Goal: Task Accomplishment & Management: Complete application form

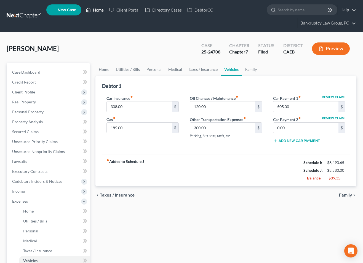
drag, startPoint x: 94, startPoint y: 9, endPoint x: 120, endPoint y: 37, distance: 38.0
click at [94, 9] on link "Home" at bounding box center [94, 10] width 23 height 10
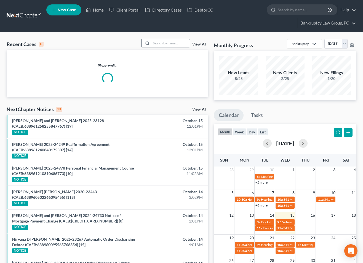
click at [171, 45] on input "search" at bounding box center [170, 43] width 39 height 8
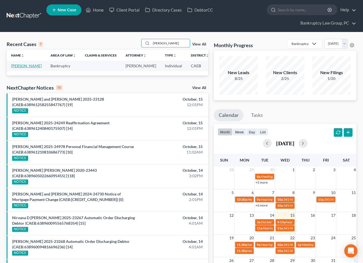
type input "[PERSON_NAME]"
click at [20, 68] on link "[PERSON_NAME]" at bounding box center [26, 65] width 31 height 5
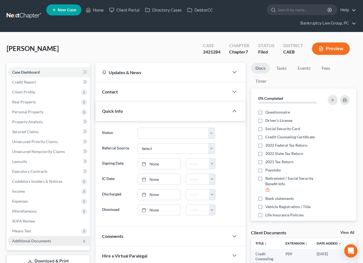
click at [36, 240] on span "Additional Documents" at bounding box center [31, 240] width 39 height 5
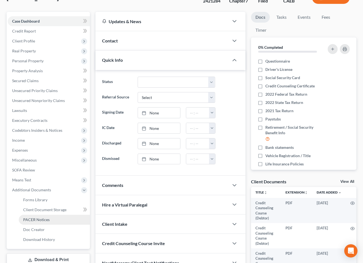
click at [35, 221] on span "PACER Notices" at bounding box center [36, 219] width 26 height 5
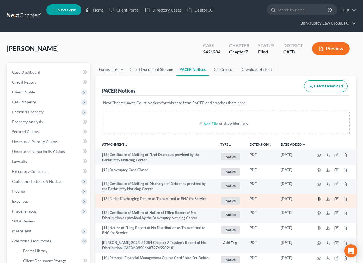
click at [318, 199] on icon "button" at bounding box center [318, 199] width 4 height 4
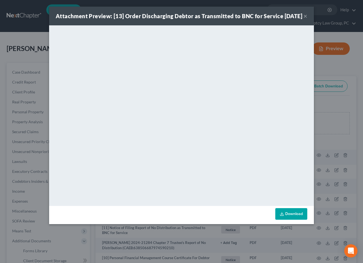
click at [303, 19] on button "×" at bounding box center [305, 16] width 4 height 7
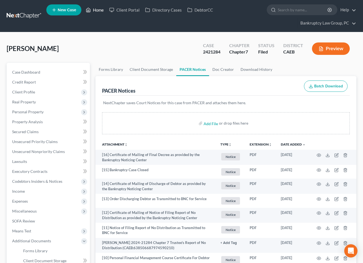
drag, startPoint x: 101, startPoint y: 11, endPoint x: 99, endPoint y: 17, distance: 6.3
click at [101, 11] on link "Home" at bounding box center [94, 10] width 23 height 10
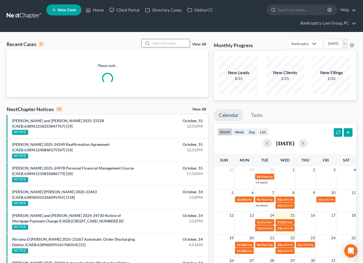
click at [167, 41] on input "search" at bounding box center [170, 43] width 39 height 8
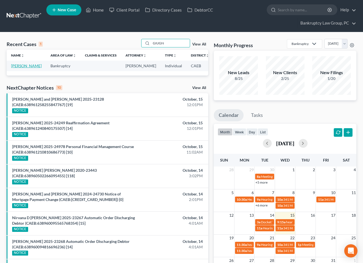
type input "GIUGN"
click at [20, 68] on link "[PERSON_NAME]" at bounding box center [26, 65] width 31 height 5
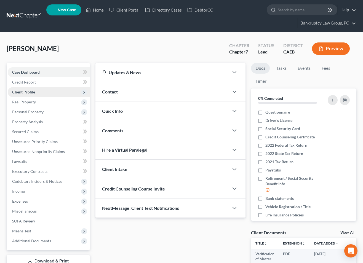
click at [26, 93] on span "Client Profile" at bounding box center [23, 92] width 23 height 5
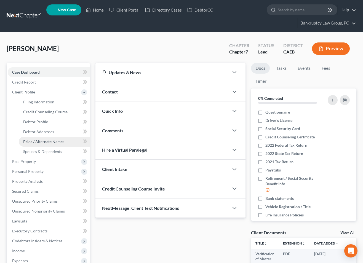
click at [34, 143] on span "Prior / Alternate Names" at bounding box center [43, 141] width 41 height 5
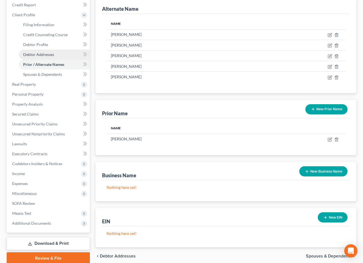
click at [41, 56] on span "Debtor Addresses" at bounding box center [38, 54] width 31 height 5
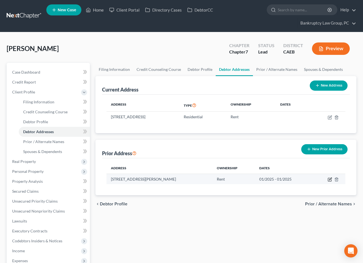
click at [331, 179] on icon "button" at bounding box center [329, 179] width 4 height 4
select select "4"
select select "48"
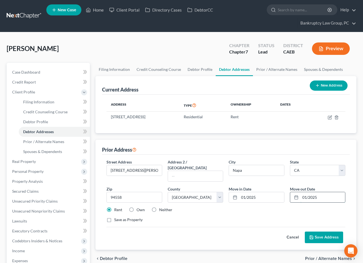
click at [325, 192] on input "01/2025" at bounding box center [322, 197] width 45 height 10
drag, startPoint x: 325, startPoint y: 191, endPoint x: 300, endPoint y: 190, distance: 24.8
click at [301, 192] on input "01/2025" at bounding box center [322, 197] width 45 height 10
type input "08/2024"
click at [267, 192] on input "01/2025" at bounding box center [261, 197] width 45 height 10
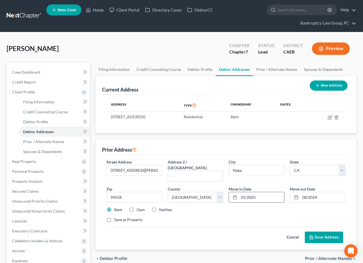
click at [267, 192] on input "01/2025" at bounding box center [261, 197] width 45 height 10
drag, startPoint x: 266, startPoint y: 192, endPoint x: 229, endPoint y: 191, distance: 37.2
click at [229, 192] on div "01/2025" at bounding box center [256, 197] width 56 height 11
type input "[STREET_ADDRESS]"
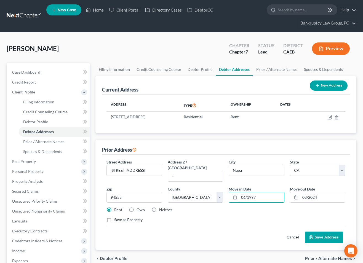
type input "06/1997"
click at [320, 231] on button "Save Address" at bounding box center [323, 237] width 38 height 12
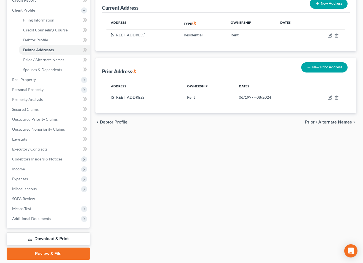
scroll to position [83, 0]
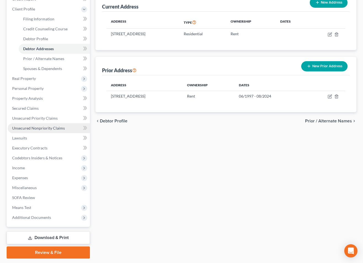
click at [37, 129] on span "Unsecured Nonpriority Claims" at bounding box center [38, 128] width 53 height 5
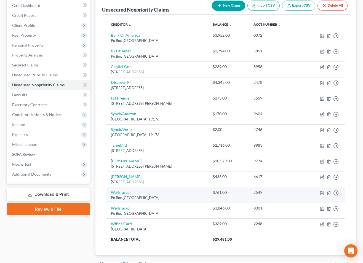
scroll to position [66, 0]
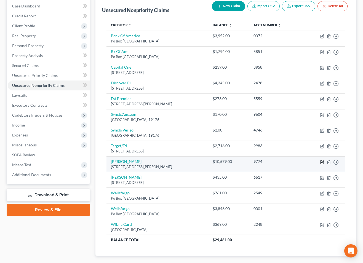
click at [320, 161] on icon "button" at bounding box center [321, 161] width 3 height 3
select select "4"
select select "2"
select select "0"
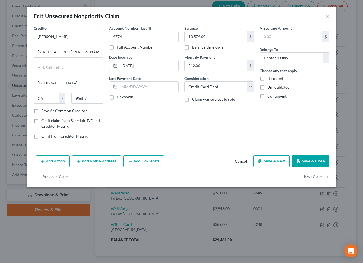
click at [311, 161] on button "Save & Close" at bounding box center [309, 161] width 37 height 12
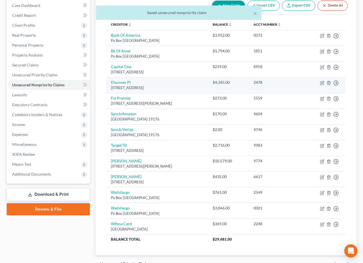
scroll to position [67, 0]
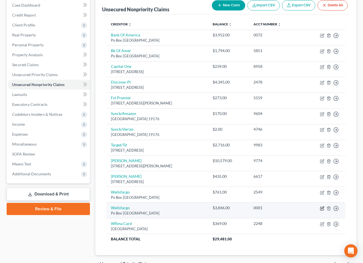
click at [321, 208] on icon "button" at bounding box center [322, 207] width 2 height 2
select select "28"
select select "0"
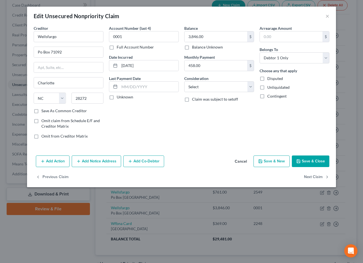
click at [239, 160] on button "Cancel" at bounding box center [240, 161] width 21 height 11
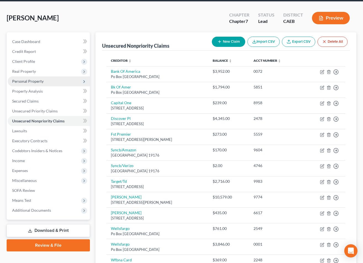
scroll to position [43, 0]
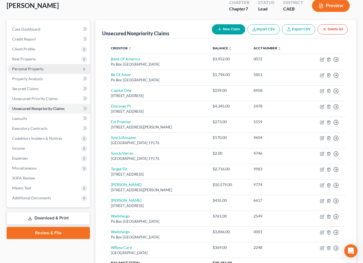
click at [32, 69] on span "Personal Property" at bounding box center [27, 68] width 31 height 5
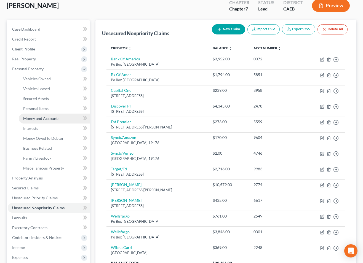
click at [40, 117] on span "Money and Accounts" at bounding box center [41, 118] width 36 height 5
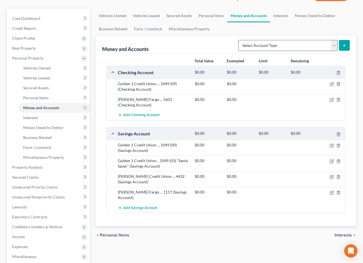
scroll to position [54, 0]
click at [272, 47] on select "Select Account Type Brokerage Cash on Hand Certificates of Deposit Checking Acc…" at bounding box center [287, 45] width 99 height 11
select select "checking"
click at [239, 40] on select "Select Account Type Brokerage Cash on Hand Certificates of Deposit Checking Acc…" at bounding box center [287, 45] width 99 height 11
click at [346, 44] on icon "submit" at bounding box center [344, 45] width 4 height 4
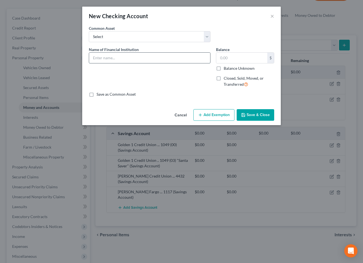
click at [142, 57] on input "text" at bounding box center [149, 58] width 121 height 10
type input "Bank of America Checking (CLOSED)"
click at [223, 77] on label "Closed, Sold, Moved, or Transferred" at bounding box center [248, 81] width 50 height 12
click at [226, 77] on input "Closed, Sold, Moved, or Transferred" at bounding box center [228, 77] width 4 height 4
checkbox input "true"
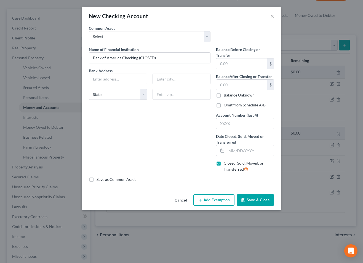
click at [223, 104] on label "Omit from Schedule A/B" at bounding box center [244, 105] width 42 height 6
click at [226, 104] on input "Omit from Schedule A/B" at bounding box center [228, 104] width 4 height 4
checkbox input "true"
drag, startPoint x: 233, startPoint y: 148, endPoint x: 213, endPoint y: 149, distance: 20.1
click at [233, 148] on input "text" at bounding box center [249, 150] width 47 height 10
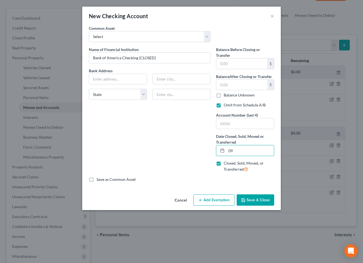
type input "0"
type input "[DATE]"
click at [264, 199] on button "Save & Close" at bounding box center [254, 200] width 37 height 12
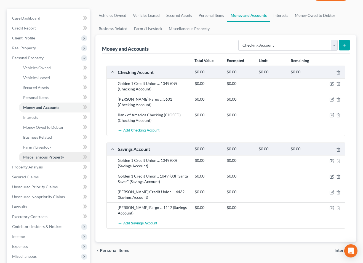
click at [34, 158] on span "Miscellaneous Property" at bounding box center [43, 157] width 41 height 5
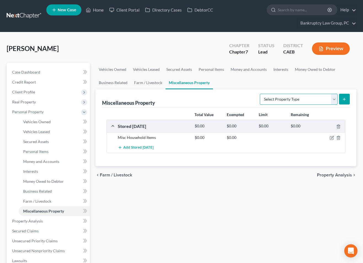
click at [284, 98] on select "Select Property Type Assigned for Creditor Benefit [DATE] Holding for Another N…" at bounding box center [299, 99] width 78 height 11
select select "transferred"
click at [260, 94] on select "Select Property Type Assigned for Creditor Benefit [DATE] Holding for Another N…" at bounding box center [299, 99] width 78 height 11
click at [344, 98] on line "submit" at bounding box center [344, 99] width 0 height 2
select select "Ordinary ([DATE])"
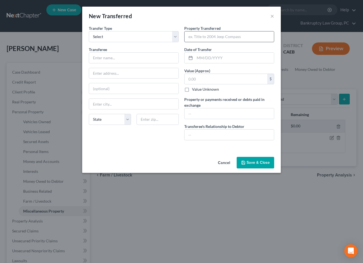
click at [207, 38] on input "text" at bounding box center [228, 36] width 89 height 10
type input "2007 Harley"
click at [201, 113] on input "text" at bounding box center [228, 113] width 89 height 10
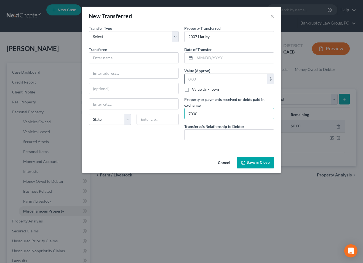
type input "7000"
click at [210, 82] on input "text" at bounding box center [225, 79] width 83 height 10
click at [144, 60] on input "text" at bounding box center [133, 58] width 89 height 10
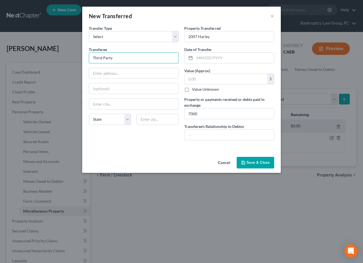
type input "Third Party"
click at [129, 151] on div "An exemption set must first be selected from the Filing Information section. Tr…" at bounding box center [181, 89] width 198 height 129
click at [198, 133] on input "text" at bounding box center [228, 134] width 89 height 10
type input "None"
click at [212, 60] on input "text" at bounding box center [233, 58] width 79 height 10
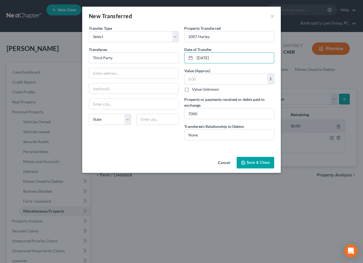
type input "[DATE]"
type input "7,000.00"
click at [255, 163] on button "Save & Close" at bounding box center [254, 163] width 37 height 12
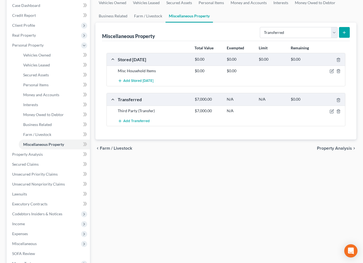
scroll to position [74, 0]
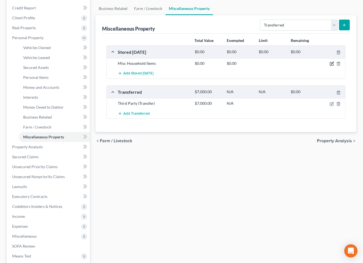
click at [331, 63] on icon "button" at bounding box center [331, 63] width 4 height 4
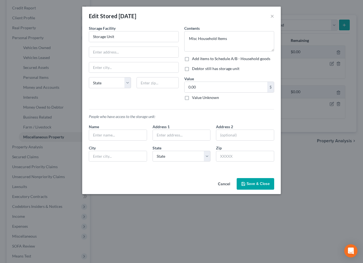
click at [226, 185] on button "Cancel" at bounding box center [223, 184] width 21 height 11
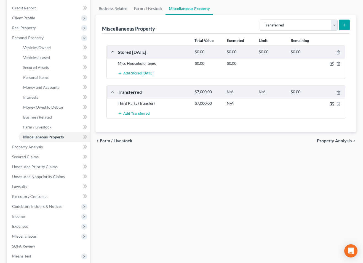
click at [331, 104] on icon "button" at bounding box center [332, 103] width 2 height 2
select select "Ordinary ([DATE])"
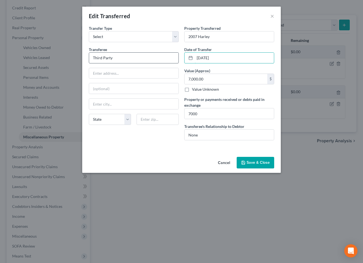
drag, startPoint x: 227, startPoint y: 59, endPoint x: 177, endPoint y: 56, distance: 49.9
click at [175, 54] on div "Transfer Type * Select Ordinary ([DATE]) [DATE] Transferee * Third Party State …" at bounding box center [181, 84] width 191 height 119
type input "[DATE]"
click at [253, 161] on button "Save & Close" at bounding box center [254, 163] width 37 height 12
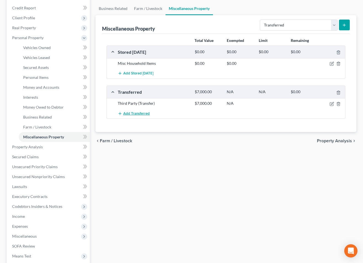
click at [142, 113] on span "Add Transferred" at bounding box center [136, 113] width 26 height 4
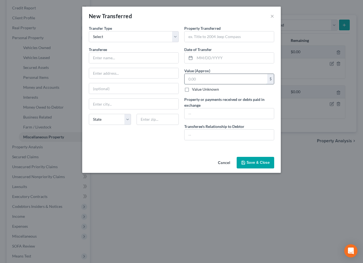
click at [210, 79] on input "text" at bounding box center [225, 79] width 83 height 10
type input "800"
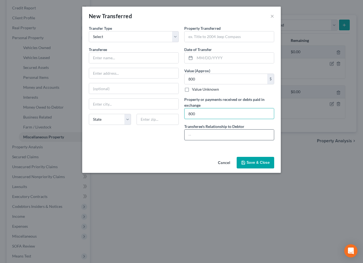
type input "800"
click at [207, 136] on input "text" at bounding box center [228, 134] width 89 height 10
type input "None"
click at [142, 61] on input "text" at bounding box center [133, 58] width 89 height 10
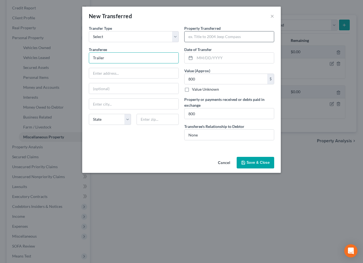
type input "Trailer"
click at [207, 39] on input "text" at bounding box center [228, 36] width 89 height 10
type input "Motorcycle Trailer"
click at [209, 61] on input "text" at bounding box center [233, 58] width 79 height 10
click at [164, 140] on div "Transfer Type * Select Ordinary ([DATE]) [DATE] Transferee * Trailer State [US_…" at bounding box center [133, 84] width 95 height 119
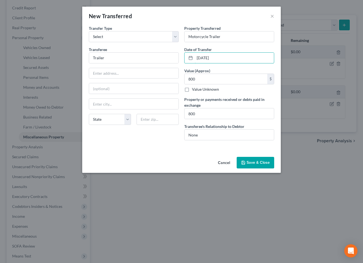
drag, startPoint x: 208, startPoint y: 57, endPoint x: 214, endPoint y: 72, distance: 16.1
click at [208, 58] on input "[DATE]" at bounding box center [233, 58] width 79 height 10
type input "0"
type input "[DATE]"
click at [257, 159] on button "Save & Close" at bounding box center [254, 163] width 37 height 12
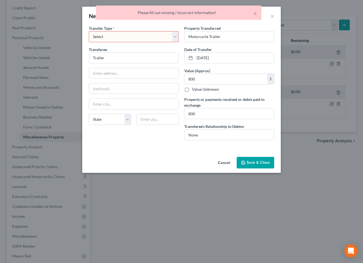
click at [140, 38] on select "Select Ordinary ([DATE]) [DATE]" at bounding box center [134, 36] width 90 height 11
select select "Ordinary ([DATE])"
click at [89, 31] on select "Select Ordinary ([DATE]) [DATE]" at bounding box center [134, 36] width 90 height 11
click at [260, 162] on button "Save & Close" at bounding box center [254, 163] width 37 height 12
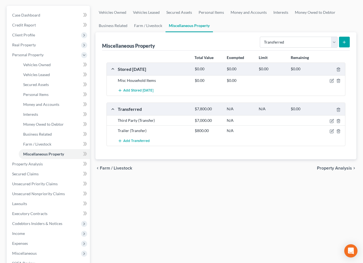
scroll to position [55, 0]
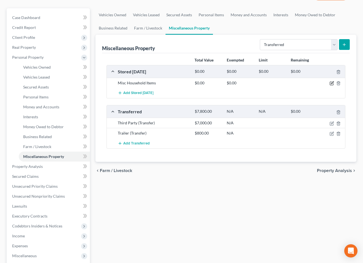
click at [331, 82] on icon "button" at bounding box center [331, 83] width 4 height 4
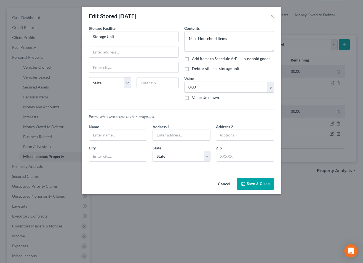
click at [192, 69] on label "Debtor still has storage unit" at bounding box center [215, 69] width 47 height 6
click at [194, 69] on input "Debtor still has storage unit" at bounding box center [196, 68] width 4 height 4
checkbox input "true"
drag, startPoint x: 119, startPoint y: 37, endPoint x: 96, endPoint y: 52, distance: 27.2
click at [78, 35] on div "Edit Stored [DATE] × An exemption set must first be selected from the Filing In…" at bounding box center [181, 131] width 363 height 263
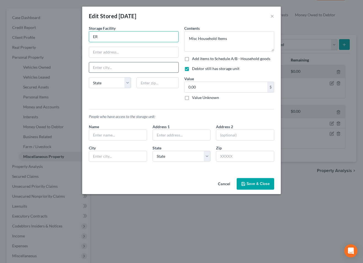
type input "E"
type input "Extra Space"
type input "Napa"
select select "4"
click at [261, 183] on button "Save & Close" at bounding box center [254, 184] width 37 height 12
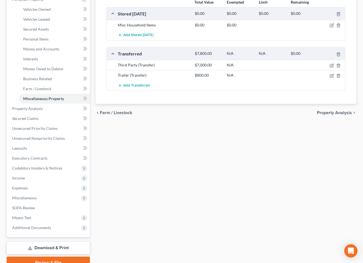
scroll to position [123, 0]
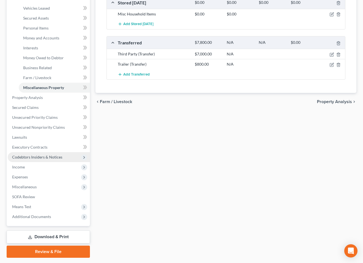
click at [34, 157] on span "Codebtors Insiders & Notices" at bounding box center [37, 157] width 50 height 5
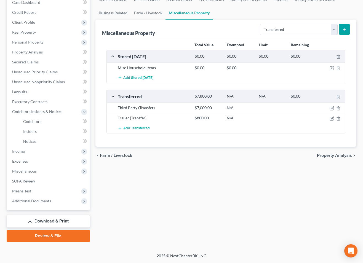
scroll to position [70, 0]
click at [44, 84] on span "Unsecured Nonpriority Claims" at bounding box center [38, 81] width 53 height 5
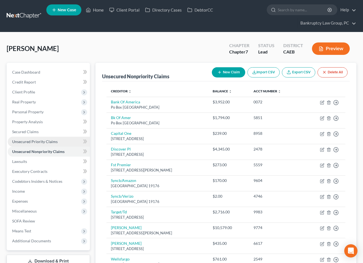
click at [35, 141] on span "Unsecured Priority Claims" at bounding box center [34, 141] width 45 height 5
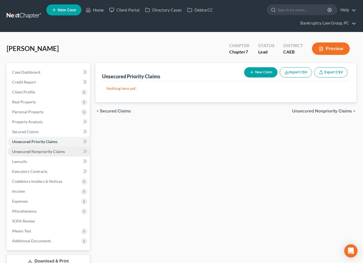
click at [35, 149] on span "Unsecured Nonpriority Claims" at bounding box center [38, 151] width 53 height 5
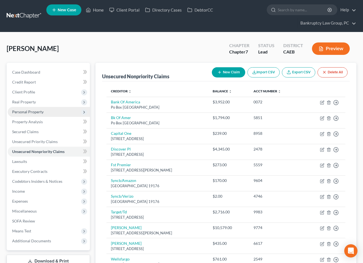
click at [28, 112] on span "Personal Property" at bounding box center [27, 111] width 31 height 5
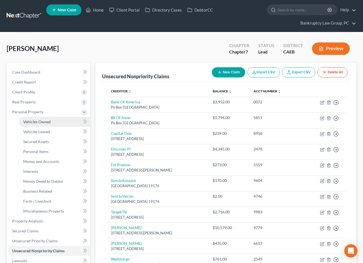
click at [30, 120] on span "Vehicles Owned" at bounding box center [37, 121] width 28 height 5
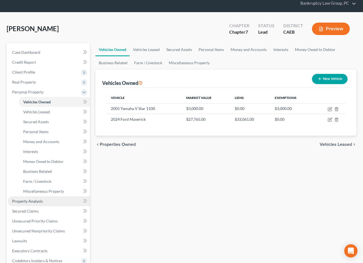
scroll to position [23, 0]
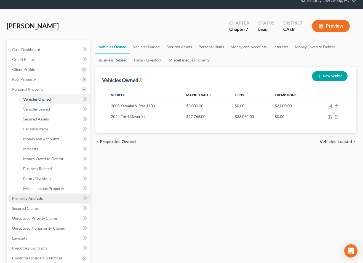
click at [34, 196] on span "Property Analysis" at bounding box center [27, 198] width 31 height 5
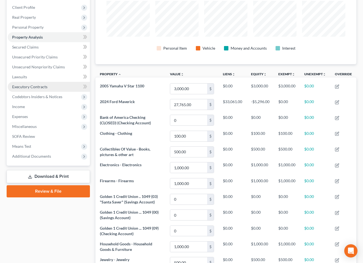
scroll to position [88, 0]
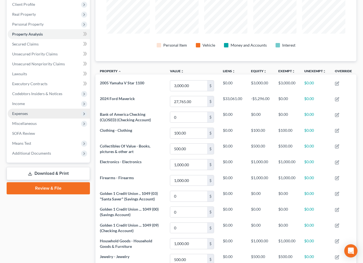
click at [20, 113] on span "Expenses" at bounding box center [20, 113] width 16 height 5
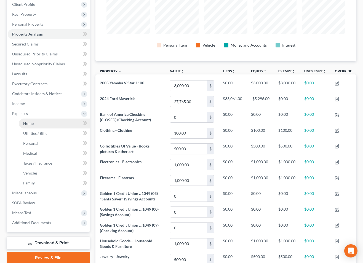
click at [29, 126] on link "Home" at bounding box center [54, 123] width 71 height 10
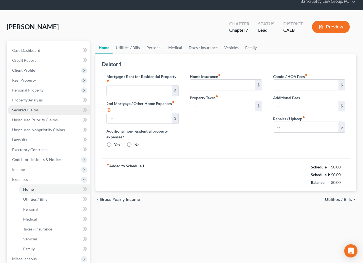
type input "1,125.00"
type input "0.00"
radio input "true"
type input "162.00"
type input "0.00"
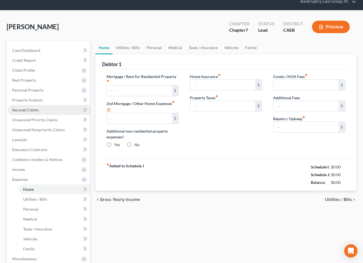
type input "0.00"
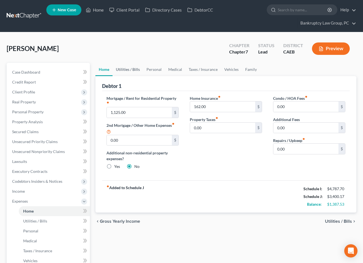
click at [131, 69] on link "Utilities / Bills" at bounding box center [127, 69] width 31 height 13
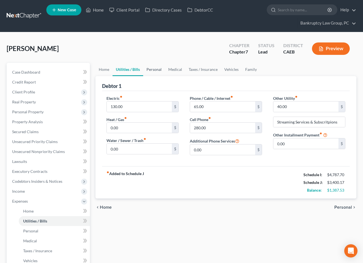
click at [159, 71] on link "Personal" at bounding box center [154, 69] width 22 height 13
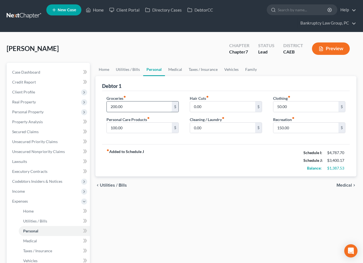
click at [140, 106] on input "200.00" at bounding box center [139, 106] width 65 height 10
type input "600.00"
click at [195, 183] on div "chevron_left Utilities / Bills Medical chevron_right" at bounding box center [225, 185] width 261 height 18
click at [172, 70] on link "Medical" at bounding box center [175, 69] width 20 height 13
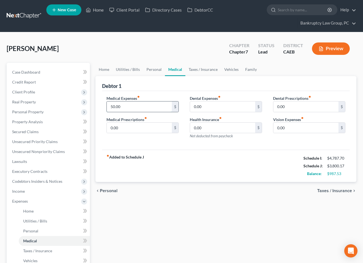
click at [142, 104] on input "50.00" at bounding box center [139, 106] width 65 height 10
type input "85.00"
click at [137, 57] on div "[PERSON_NAME] Upgraded Chapter Chapter 7 Status Lead District CAEB Preview" at bounding box center [181, 51] width 349 height 24
click at [226, 71] on link "Vehicles" at bounding box center [231, 69] width 21 height 13
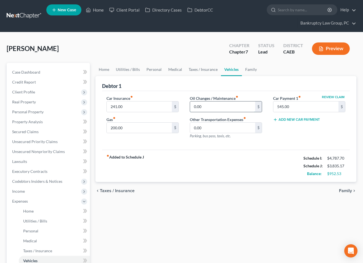
click at [213, 109] on input "0.00" at bounding box center [222, 106] width 65 height 10
type input "7"
type input "50.00"
click at [190, 158] on div "fiber_manual_record Added to Schedule J Schedule I: $4,787.70 Schedule J: $3,88…" at bounding box center [225, 166] width 247 height 32
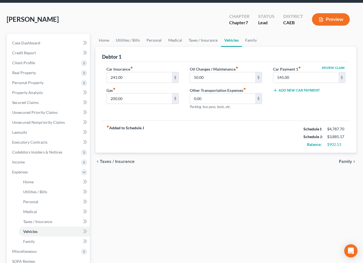
scroll to position [30, 0]
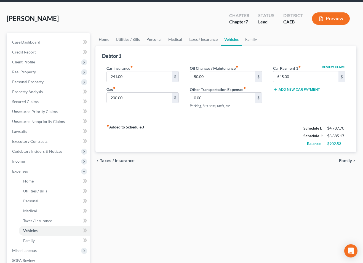
click at [151, 40] on link "Personal" at bounding box center [154, 39] width 22 height 13
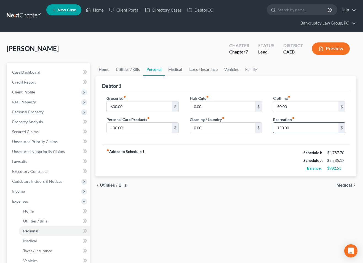
click at [305, 129] on input "150.00" at bounding box center [305, 128] width 65 height 10
type input "300.00"
click at [193, 184] on div "chevron_left Utilities / Bills Medical chevron_right" at bounding box center [225, 185] width 261 height 18
drag, startPoint x: 201, startPoint y: 71, endPoint x: 201, endPoint y: 74, distance: 3.1
click at [201, 71] on link "Taxes / Insurance" at bounding box center [203, 69] width 36 height 13
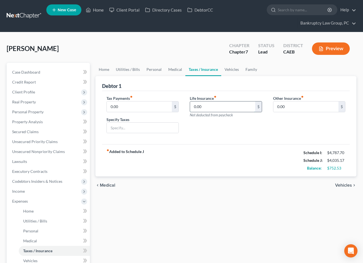
drag, startPoint x: 210, startPoint y: 108, endPoint x: 237, endPoint y: 108, distance: 26.7
click at [210, 108] on input "0.00" at bounding box center [222, 106] width 65 height 10
type input "29.70"
drag, startPoint x: 208, startPoint y: 150, endPoint x: 175, endPoint y: 144, distance: 33.3
click at [208, 150] on div "fiber_manual_record Added to Schedule J Schedule I: $4,787.70 Schedule J: $4,06…" at bounding box center [225, 160] width 247 height 32
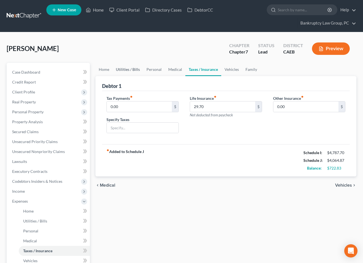
click at [129, 69] on link "Utilities / Bills" at bounding box center [127, 69] width 31 height 13
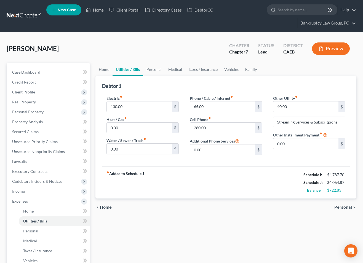
click at [250, 70] on link "Family" at bounding box center [251, 69] width 18 height 13
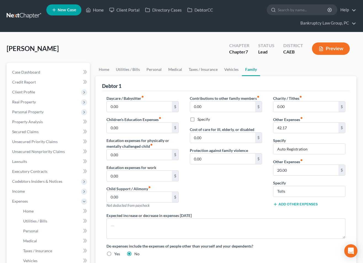
click at [292, 206] on button "Add Other Expenses" at bounding box center [295, 204] width 45 height 4
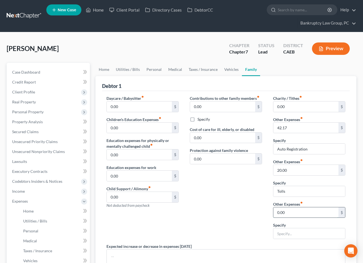
click at [291, 211] on input "0.00" at bounding box center [305, 212] width 65 height 10
type input "441.75"
type input "Storage Unit Rent"
click at [210, 220] on div "Contributions to other family members fiber_manual_record 0.00 $ Specify Cost o…" at bounding box center [225, 169] width 83 height 148
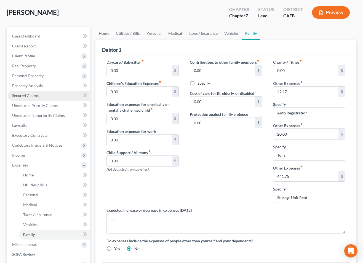
scroll to position [37, 0]
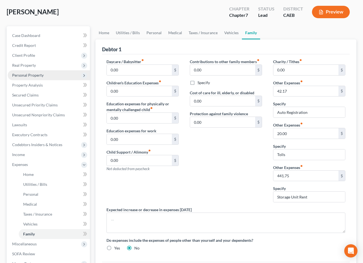
click at [30, 76] on span "Personal Property" at bounding box center [27, 75] width 31 height 5
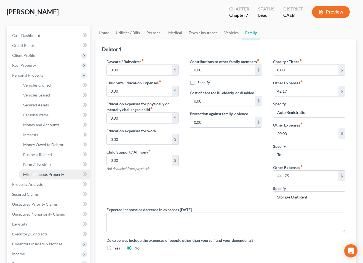
click at [36, 174] on span "Miscellaneous Property" at bounding box center [43, 174] width 41 height 5
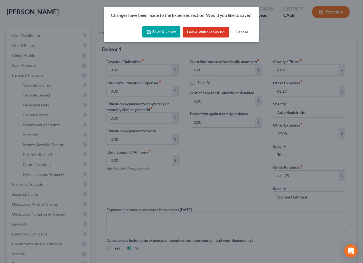
click at [169, 29] on button "Save & Leave" at bounding box center [161, 32] width 38 height 12
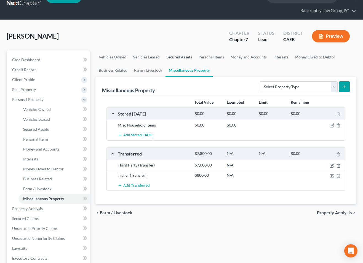
scroll to position [72, 0]
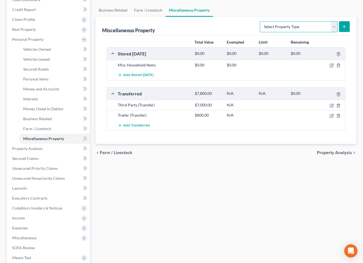
click at [267, 26] on select "Select Property Type Assigned for Creditor Benefit [DATE] Holding for Another N…" at bounding box center [299, 26] width 78 height 11
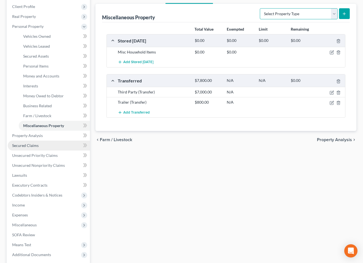
scroll to position [103, 0]
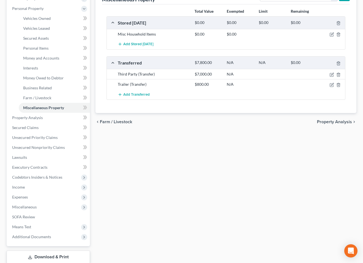
drag, startPoint x: 25, startPoint y: 207, endPoint x: 40, endPoint y: 206, distance: 15.2
click at [25, 207] on span "Miscellaneous" at bounding box center [24, 206] width 25 height 5
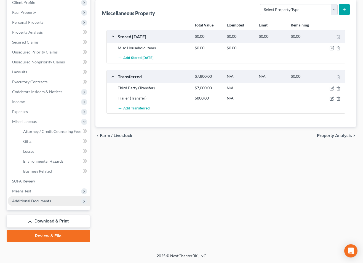
scroll to position [90, 0]
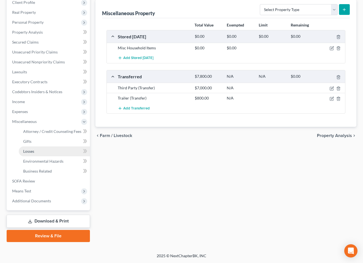
click at [34, 152] on span "Losses" at bounding box center [28, 151] width 11 height 5
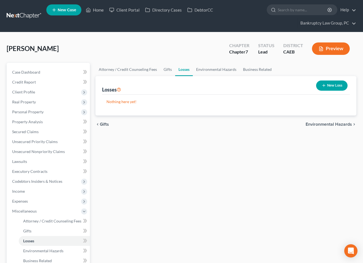
click at [173, 40] on div "[PERSON_NAME] Upgraded Chapter Chapter 7 Status Lead District CAEB Preview" at bounding box center [181, 51] width 349 height 24
click at [340, 84] on button "New Loss" at bounding box center [331, 85] width 31 height 10
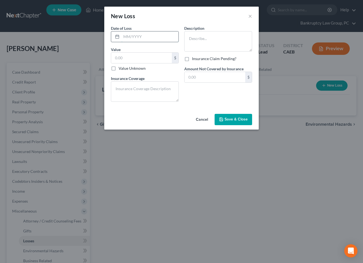
click at [155, 39] on input "text" at bounding box center [149, 36] width 57 height 10
type input "08/2025"
click at [207, 47] on textarea at bounding box center [218, 41] width 68 height 20
drag, startPoint x: 156, startPoint y: 102, endPoint x: 155, endPoint y: 93, distance: 8.9
click at [156, 102] on div "Date of Loss * 08/2025 Value $ Value Unknown Balance Undetermined $ Value Unkno…" at bounding box center [144, 65] width 73 height 81
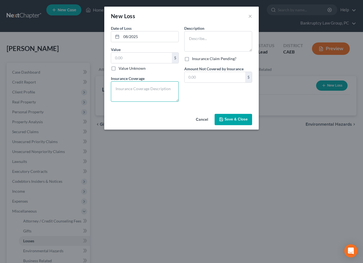
click at [155, 93] on textarea at bounding box center [145, 91] width 68 height 20
type textarea "None"
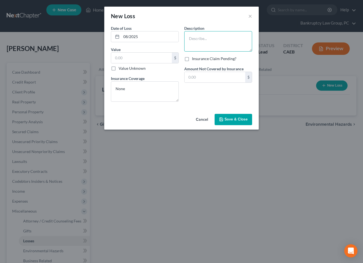
click at [216, 46] on textarea at bounding box center [218, 41] width 68 height 20
click at [123, 60] on input "text" at bounding box center [141, 58] width 61 height 10
click at [207, 37] on textarea at bounding box center [218, 41] width 68 height 20
click at [226, 37] on textarea "Online Money Scam - Transferred funds to him" at bounding box center [218, 41] width 68 height 20
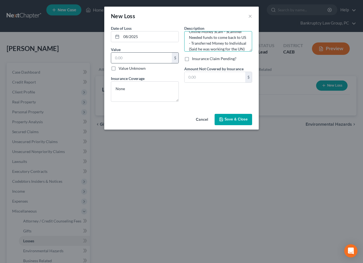
type textarea "Online Money Scam - Scammer Needed funds to come back to US - Transferred Money…"
click at [158, 61] on input "text" at bounding box center [141, 58] width 61 height 10
type input "10,500"
click at [201, 77] on input "text" at bounding box center [214, 77] width 61 height 10
type input "0.00"
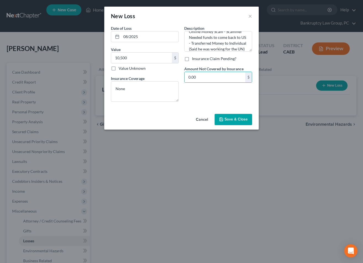
click at [202, 93] on div "Description * Online Money Scam - Scammer Needed funds to come back to US - Tra…" at bounding box center [217, 65] width 73 height 81
click at [245, 45] on textarea "Online Money Scam - Scammer Needed funds to come back to US - Transferred Money…" at bounding box center [218, 41] width 68 height 20
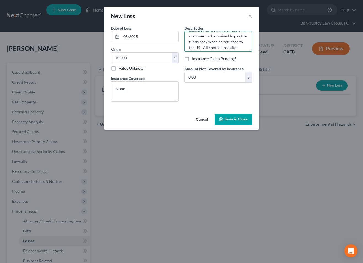
scroll to position [30, 0]
type textarea "Online Money Scam - Scammer Needed funds to come back to US - Transferred Money…"
click at [235, 118] on span "Save & Close" at bounding box center [235, 119] width 23 height 5
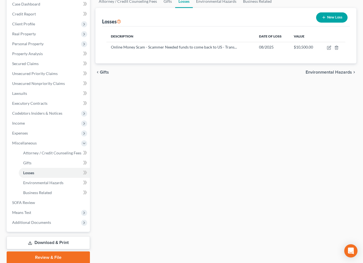
scroll to position [89, 0]
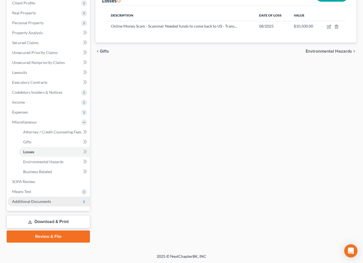
click at [38, 200] on span "Additional Documents" at bounding box center [31, 201] width 39 height 5
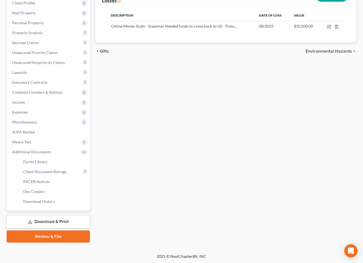
click at [52, 221] on link "Download & Print" at bounding box center [48, 221] width 83 height 13
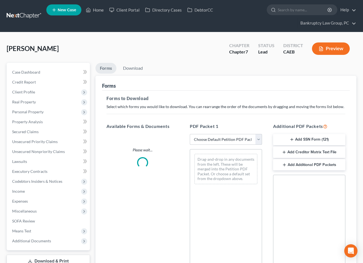
click at [231, 137] on select "Choose Default Petition PDF Packet Complete Bankruptcy Petition (all forms and …" at bounding box center [226, 139] width 72 height 11
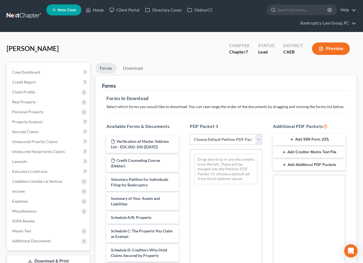
select select "0"
click at [190, 134] on select "Choose Default Petition PDF Packet Complete Bankruptcy Petition (all forms and …" at bounding box center [226, 139] width 72 height 11
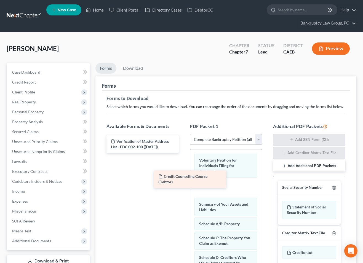
drag, startPoint x: 160, startPoint y: 159, endPoint x: 216, endPoint y: 187, distance: 62.2
click at [183, 153] on div "Credit Counseling Course (Debtor) Verification of Master Address List - EDC.002…" at bounding box center [142, 144] width 81 height 18
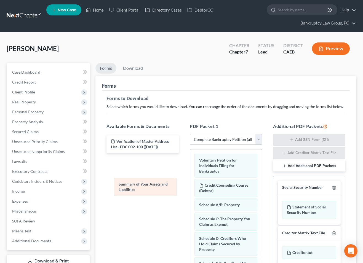
drag, startPoint x: 221, startPoint y: 205, endPoint x: 142, endPoint y: 183, distance: 82.9
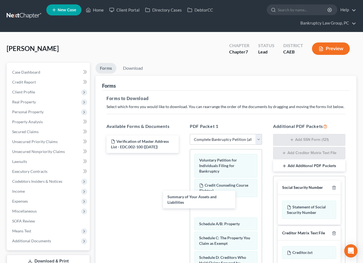
drag, startPoint x: 141, startPoint y: 161, endPoint x: 212, endPoint y: 210, distance: 86.6
click at [183, 153] on div "Summary of Your Assets and Liabilities Verification of Master Address List - ED…" at bounding box center [142, 144] width 81 height 18
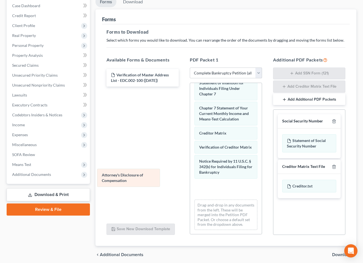
scroll to position [245, 0]
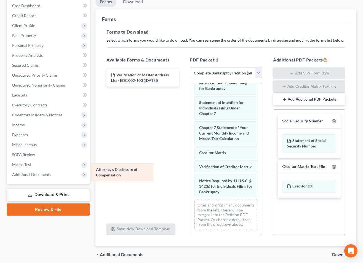
drag, startPoint x: 223, startPoint y: 190, endPoint x: 134, endPoint y: 176, distance: 90.1
click at [190, 174] on div "Attorney's Disclosure of Compensation Voluntary Petition for Individuals Filing…" at bounding box center [226, 35] width 72 height 397
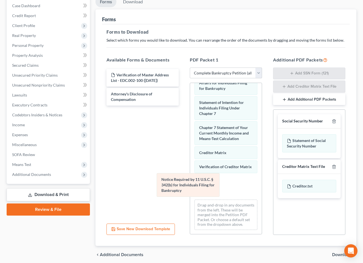
scroll to position [220, 0]
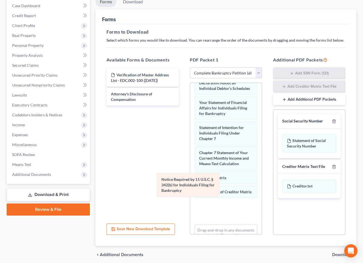
drag, startPoint x: 220, startPoint y: 185, endPoint x: 156, endPoint y: 181, distance: 63.5
click at [190, 179] on div "Notice Required by 11 U.S.C. § 342(b) for Individuals Filing for Bankruptcy Vol…" at bounding box center [226, 61] width 72 height 397
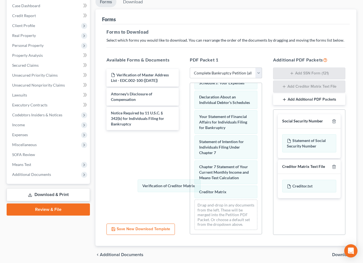
drag, startPoint x: 209, startPoint y: 190, endPoint x: 165, endPoint y: 187, distance: 43.6
click at [190, 179] on div "Verification of Creditor Matrix Voluntary Petition for Individuals Filing for B…" at bounding box center [226, 56] width 72 height 358
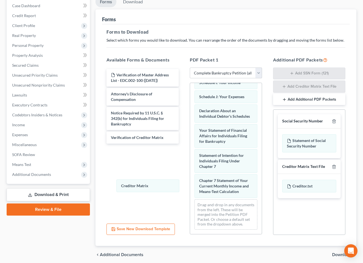
scroll to position [192, 0]
drag, startPoint x: 207, startPoint y: 191, endPoint x: 126, endPoint y: 187, distance: 81.4
click at [190, 186] on div "Creditor Matrix Voluntary Petition for Individuals Filing for Bankruptcy Credit…" at bounding box center [226, 63] width 72 height 344
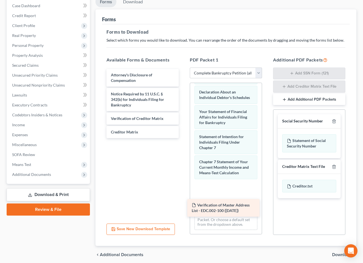
drag, startPoint x: 121, startPoint y: 77, endPoint x: 202, endPoint y: 208, distance: 153.4
click at [183, 138] on div "Verification of Master Address List - EDC.002-100 ([DATE]) Verification of Mast…" at bounding box center [142, 103] width 81 height 69
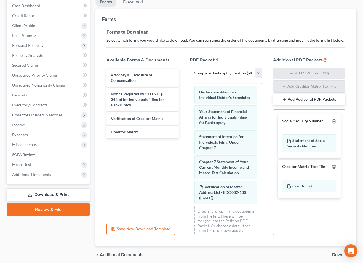
scroll to position [217, 0]
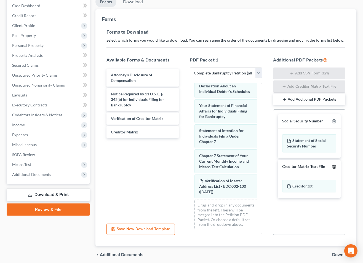
click at [333, 165] on icon "button" at bounding box center [333, 166] width 4 height 4
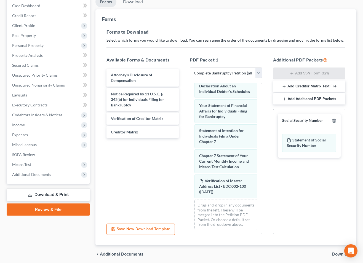
drag, startPoint x: 338, startPoint y: 252, endPoint x: 335, endPoint y: 250, distance: 3.7
click at [338, 252] on span "Download" at bounding box center [342, 254] width 20 height 4
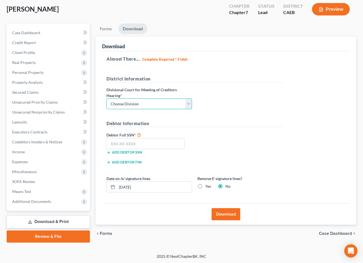
click at [140, 102] on select "Choose Division Fresno Modesto [GEOGRAPHIC_DATA]" at bounding box center [148, 103] width 85 height 11
select select "2"
click at [106, 98] on select "Choose Division Fresno Modesto [GEOGRAPHIC_DATA]" at bounding box center [148, 103] width 85 height 11
drag, startPoint x: 147, startPoint y: 145, endPoint x: 199, endPoint y: 152, distance: 52.0
click at [149, 145] on input "text" at bounding box center [145, 143] width 78 height 11
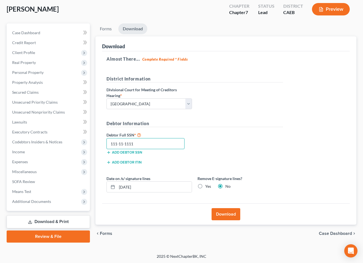
type input "111-11-1111"
click at [205, 186] on label "Yes" at bounding box center [208, 186] width 6 height 6
click at [207, 186] on input "Yes" at bounding box center [209, 185] width 4 height 4
radio input "true"
radio input "false"
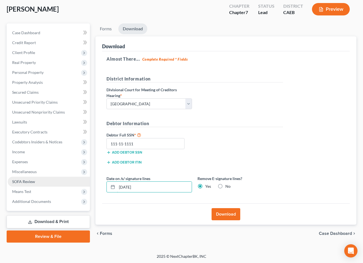
drag, startPoint x: 180, startPoint y: 186, endPoint x: 78, endPoint y: 186, distance: 101.9
click at [78, 186] on div "Petition Navigation Case Dashboard Payments Invoices Payments Payments Credit R…" at bounding box center [181, 132] width 355 height 219
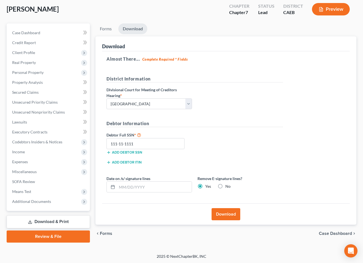
click at [223, 218] on button "Download" at bounding box center [225, 214] width 29 height 12
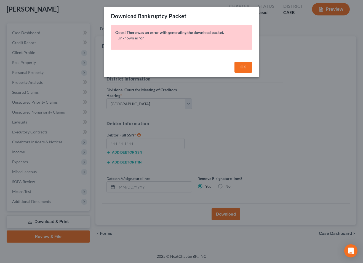
click at [242, 66] on span "OK" at bounding box center [243, 67] width 6 height 5
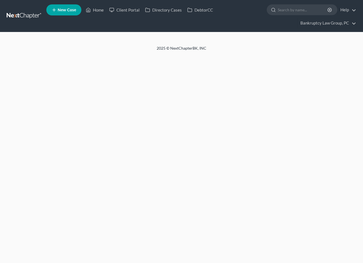
scroll to position [39, 0]
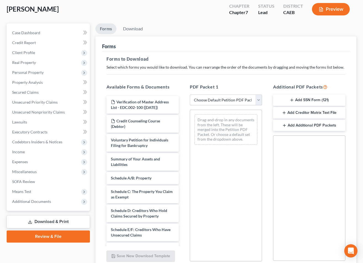
click at [219, 100] on select "Choose Default Petition PDF Packet Complete Bankruptcy Petition (all forms and …" at bounding box center [226, 99] width 72 height 11
select select "0"
click at [190, 94] on select "Choose Default Petition PDF Packet Complete Bankruptcy Petition (all forms and …" at bounding box center [226, 99] width 72 height 11
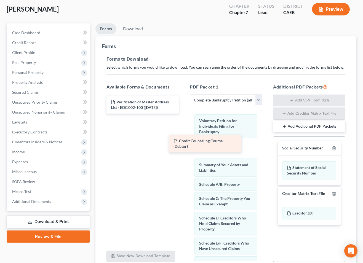
drag, startPoint x: 154, startPoint y: 124, endPoint x: 217, endPoint y: 148, distance: 67.6
click at [183, 113] on div "Credit Counseling Course (Debtor) Verification of Master Address List - EDC.002…" at bounding box center [142, 105] width 81 height 18
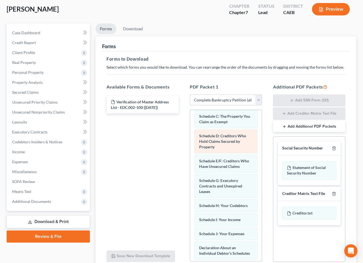
scroll to position [265, 0]
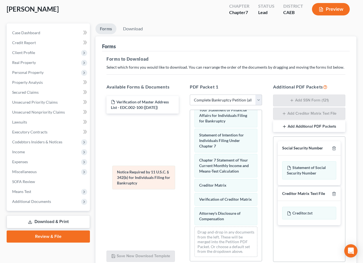
drag, startPoint x: 213, startPoint y: 191, endPoint x: 151, endPoint y: 190, distance: 62.3
click at [190, 175] on div "Notice Required by 11 U.S.C. § 342(b) for Individuals Filing for Bankruptcy Vol…" at bounding box center [226, 65] width 72 height 391
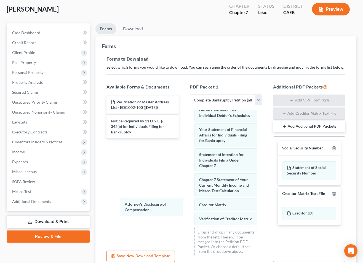
drag, startPoint x: 215, startPoint y: 216, endPoint x: 147, endPoint y: 209, distance: 68.4
click at [190, 207] on div "Attorney's Disclosure of Compensation Voluntary Petition for Individuals Filing…" at bounding box center [226, 76] width 72 height 372
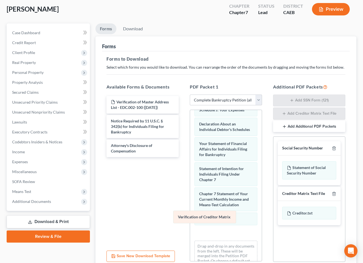
drag, startPoint x: 178, startPoint y: 213, endPoint x: 153, endPoint y: 208, distance: 25.8
click at [190, 208] on div "Verification of Creditor Matrix Voluntary Petition for Individuals Filing for B…" at bounding box center [226, 90] width 72 height 372
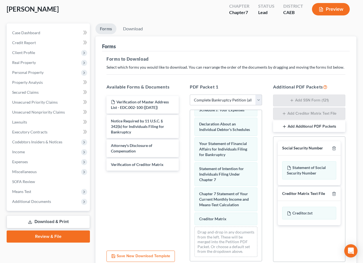
scroll to position [192, 0]
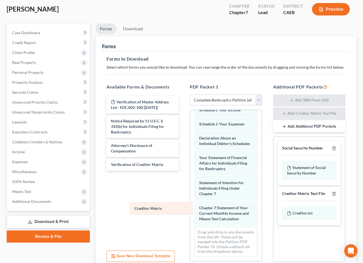
drag, startPoint x: 175, startPoint y: 212, endPoint x: 143, endPoint y: 205, distance: 32.7
click at [190, 205] on div "Creditor Matrix Voluntary Petition for Individuals Filing for Bankruptcy Credit…" at bounding box center [226, 90] width 72 height 344
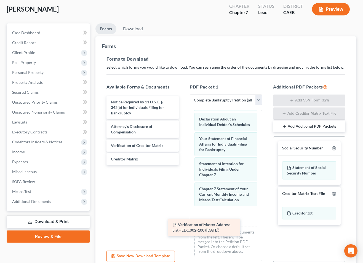
drag, startPoint x: 135, startPoint y: 104, endPoint x: 196, endPoint y: 227, distance: 137.4
click at [183, 165] on div "Verification of Master Address List - EDC.002-100 (10/13/2025) Verification of …" at bounding box center [142, 130] width 81 height 69
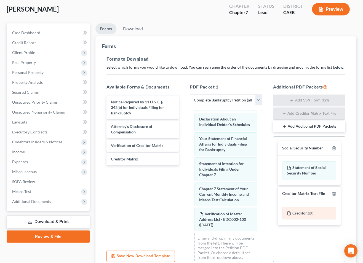
scroll to position [217, 0]
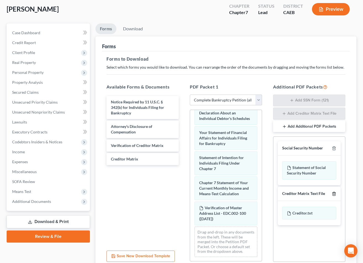
drag, startPoint x: 334, startPoint y: 192, endPoint x: 329, endPoint y: 201, distance: 9.8
click at [334, 193] on polyline "button" at bounding box center [333, 193] width 3 height 0
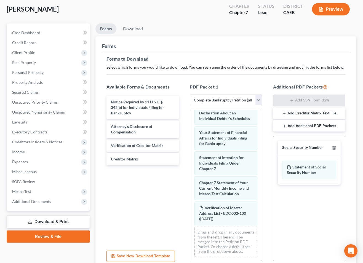
scroll to position [87, 0]
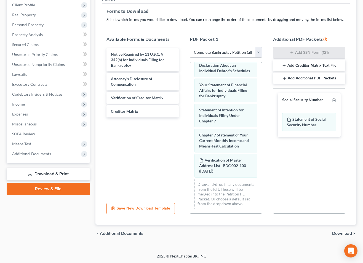
drag, startPoint x: 341, startPoint y: 231, endPoint x: 291, endPoint y: 205, distance: 56.6
click at [341, 231] on span "Download" at bounding box center [342, 233] width 20 height 4
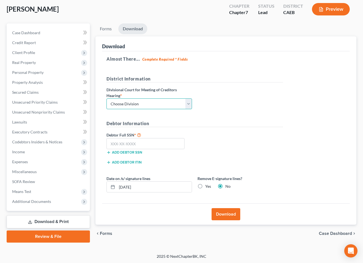
click at [152, 104] on select "Choose Division Fresno Modesto [GEOGRAPHIC_DATA]" at bounding box center [148, 103] width 85 height 11
select select "2"
click at [106, 98] on select "Choose Division Fresno Modesto [GEOGRAPHIC_DATA]" at bounding box center [148, 103] width 85 height 11
click at [151, 145] on input "text" at bounding box center [145, 143] width 78 height 11
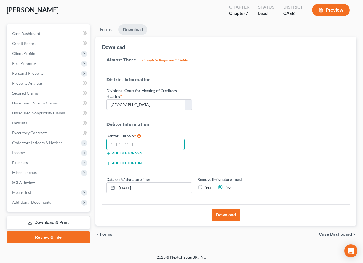
type input "111-11-1111"
click at [205, 187] on label "Yes" at bounding box center [208, 187] width 6 height 6
click at [207, 187] on input "Yes" at bounding box center [209, 186] width 4 height 4
radio input "true"
radio input "false"
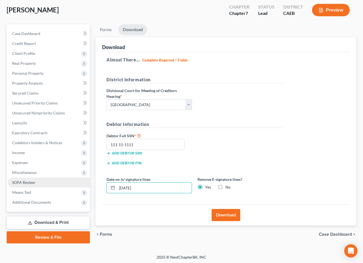
drag, startPoint x: 181, startPoint y: 188, endPoint x: 72, endPoint y: 181, distance: 109.3
click at [72, 181] on div "Petition Navigation Case Dashboard Payments Invoices Payments Payments Credit R…" at bounding box center [181, 133] width 355 height 219
click at [236, 213] on button "Download" at bounding box center [225, 215] width 29 height 12
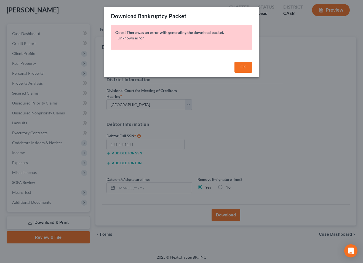
click at [245, 67] on span "OK" at bounding box center [243, 67] width 6 height 5
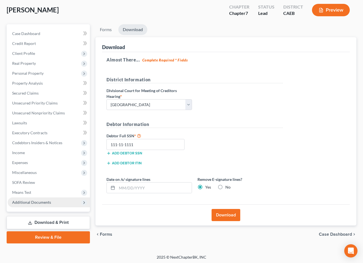
click at [34, 204] on span "Additional Documents" at bounding box center [31, 202] width 39 height 5
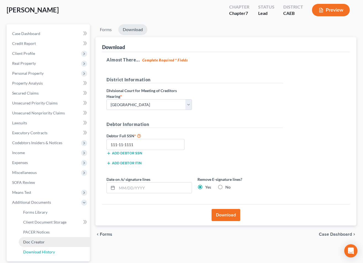
click at [40, 250] on span "Download History" at bounding box center [39, 251] width 32 height 5
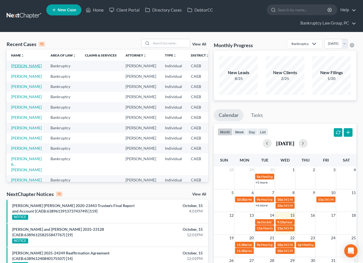
click at [16, 68] on link "[PERSON_NAME]" at bounding box center [26, 65] width 31 height 5
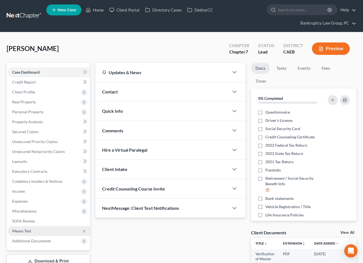
scroll to position [0, 0]
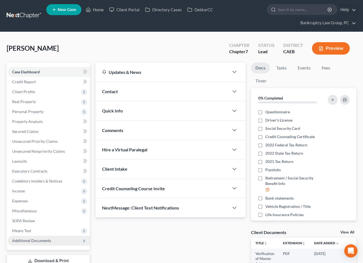
click at [38, 239] on span "Additional Documents" at bounding box center [31, 240] width 39 height 5
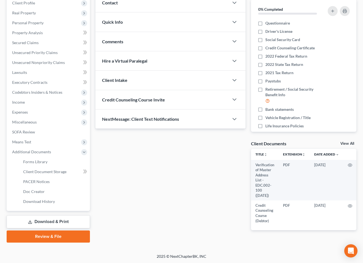
click at [42, 219] on link "Download & Print" at bounding box center [48, 221] width 83 height 13
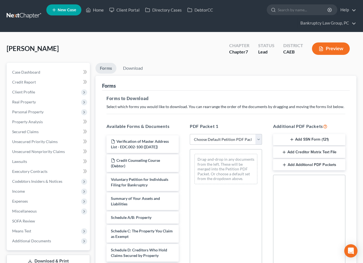
click at [216, 141] on select "Choose Default Petition PDF Packet Complete Bankruptcy Petition (all forms and …" at bounding box center [226, 139] width 72 height 11
select select "0"
click at [190, 134] on select "Choose Default Petition PDF Packet Complete Bankruptcy Petition (all forms and …" at bounding box center [226, 139] width 72 height 11
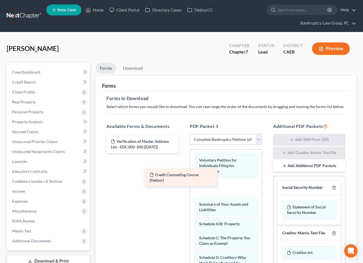
drag, startPoint x: 156, startPoint y: 166, endPoint x: 208, endPoint y: 189, distance: 56.5
click at [183, 153] on div "Credit Counseling Course (Debtor) Verification of Master Address List - EDC.002…" at bounding box center [142, 144] width 81 height 18
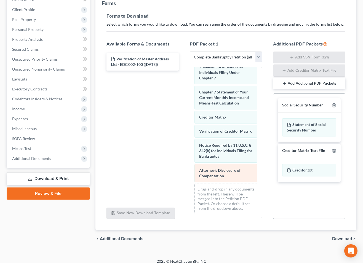
scroll to position [83, 0]
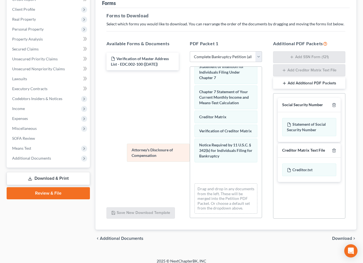
drag, startPoint x: 217, startPoint y: 176, endPoint x: 147, endPoint y: 156, distance: 73.5
click at [190, 156] on div "Attorney's Disclosure of Compensation Voluntary Petition for Individuals Filing…" at bounding box center [226, 10] width 72 height 416
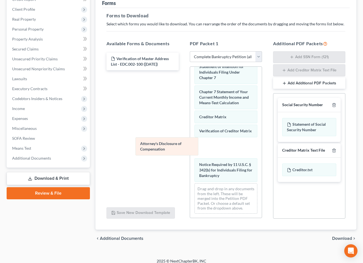
drag, startPoint x: 203, startPoint y: 169, endPoint x: 149, endPoint y: 143, distance: 60.0
click at [190, 143] on div "Attorney's Disclosure of Compensation Voluntary Petition for Individuals Filing…" at bounding box center [226, 10] width 72 height 416
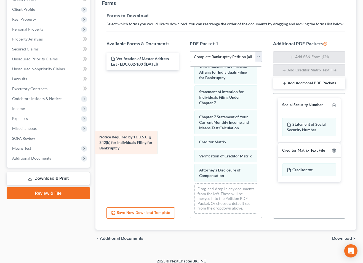
drag, startPoint x: 210, startPoint y: 169, endPoint x: 122, endPoint y: 146, distance: 91.3
click at [190, 139] on div "Notice Required by 11 U.S.C. § 342(b) for Individuals Filing for Bankruptcy Vol…" at bounding box center [226, 22] width 72 height 391
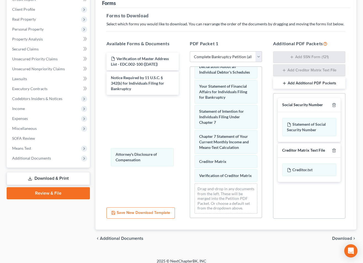
drag, startPoint x: 205, startPoint y: 172, endPoint x: 151, endPoint y: 169, distance: 54.4
click at [190, 157] on div "Attorney's Disclosure of Compensation Voluntary Petition for Individuals Filing…" at bounding box center [226, 32] width 72 height 372
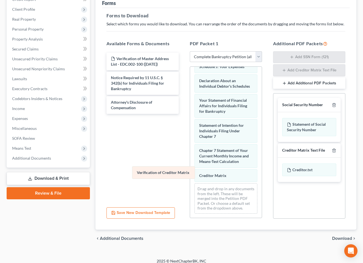
drag, startPoint x: 205, startPoint y: 177, endPoint x: 147, endPoint y: 174, distance: 58.2
click at [190, 174] on div "Verification of Creditor Matrix Voluntary Petition for Individuals Filing for B…" at bounding box center [226, 39] width 72 height 358
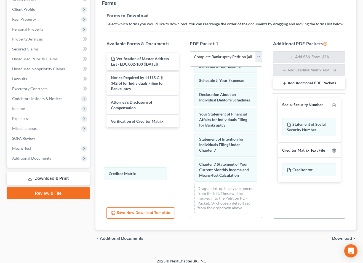
scroll to position [192, 0]
drag, startPoint x: 167, startPoint y: 178, endPoint x: 120, endPoint y: 187, distance: 47.9
click at [190, 175] on div "Creditor Matrix Voluntary Petition for Individuals Filing for Bankruptcy Credit…" at bounding box center [226, 46] width 72 height 344
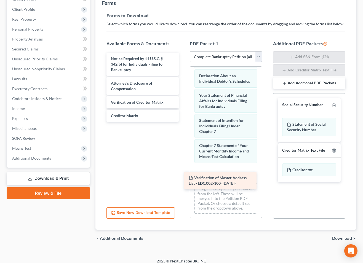
drag, startPoint x: 136, startPoint y: 61, endPoint x: 217, endPoint y: 180, distance: 144.2
click at [183, 122] on div "Verification of Master Address List - EDC.002-100 (10/13/2025) Verification of …" at bounding box center [142, 87] width 81 height 69
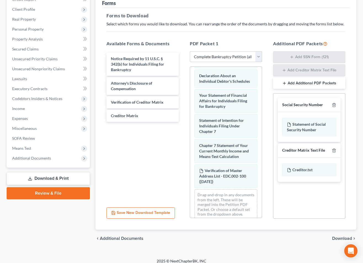
scroll to position [217, 0]
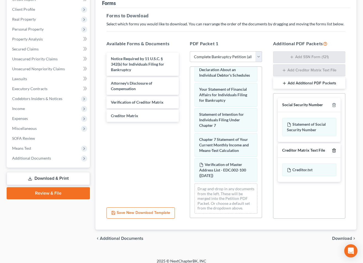
drag, startPoint x: 335, startPoint y: 149, endPoint x: 335, endPoint y: 154, distance: 5.0
click at [335, 150] on icon "button" at bounding box center [333, 150] width 2 height 4
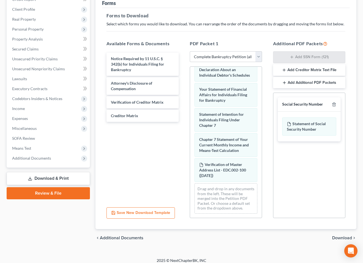
drag, startPoint x: 339, startPoint y: 237, endPoint x: 274, endPoint y: 215, distance: 69.0
click at [338, 237] on span "Download" at bounding box center [342, 238] width 20 height 4
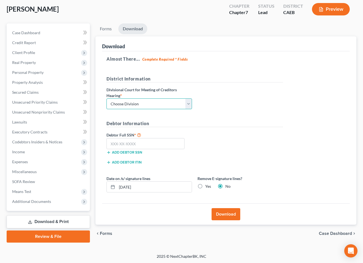
click at [145, 102] on select "Choose Division Fresno Modesto [GEOGRAPHIC_DATA]" at bounding box center [148, 103] width 85 height 11
select select "2"
click at [106, 98] on select "Choose Division Fresno Modesto [GEOGRAPHIC_DATA]" at bounding box center [148, 103] width 85 height 11
click at [145, 142] on input "text" at bounding box center [145, 143] width 78 height 11
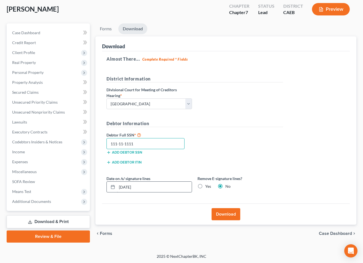
type input "111-11-1111"
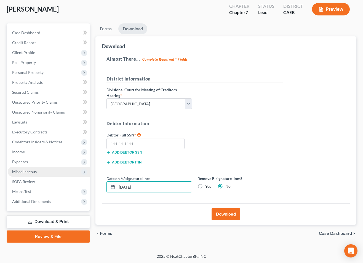
drag, startPoint x: 163, startPoint y: 187, endPoint x: 64, endPoint y: 174, distance: 100.0
click at [64, 174] on div "Petition Navigation Case Dashboard Payments Invoices Payments Payments Credit R…" at bounding box center [181, 132] width 355 height 219
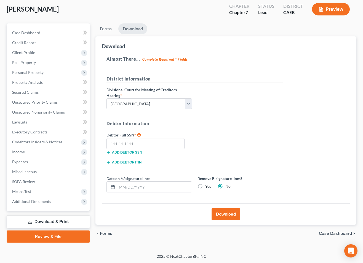
click at [224, 215] on button "Download" at bounding box center [225, 214] width 29 height 12
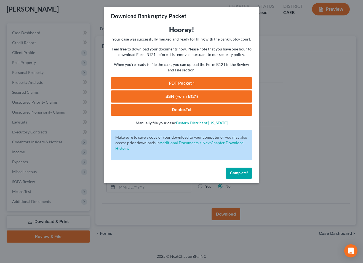
click at [192, 99] on link "SSN (Form B121)" at bounding box center [181, 96] width 141 height 12
click at [170, 86] on link "PDF Packet 1" at bounding box center [181, 83] width 141 height 12
drag, startPoint x: 237, startPoint y: 172, endPoint x: 234, endPoint y: 160, distance: 12.8
click at [237, 172] on span "Complete!" at bounding box center [239, 173] width 18 height 5
